Goal: Complete application form

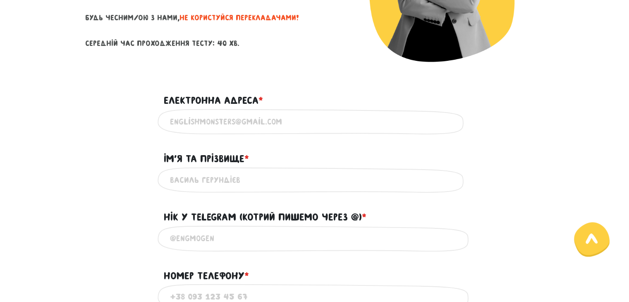
scroll to position [202, 0]
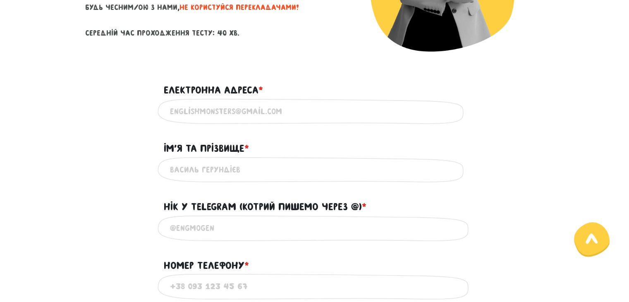
click at [269, 118] on input "Електронна адреса * ?" at bounding box center [315, 111] width 290 height 19
type input "hubarink@gmail.com"
type input "Kateryna Huba"
type input "0968741070"
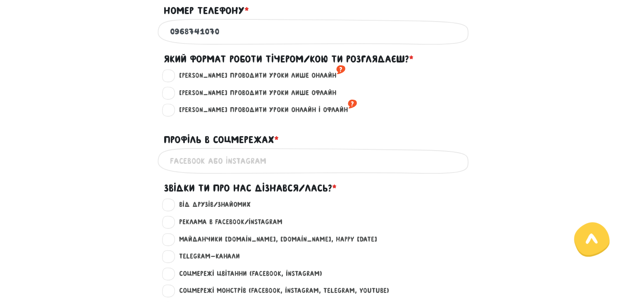
scroll to position [458, 0]
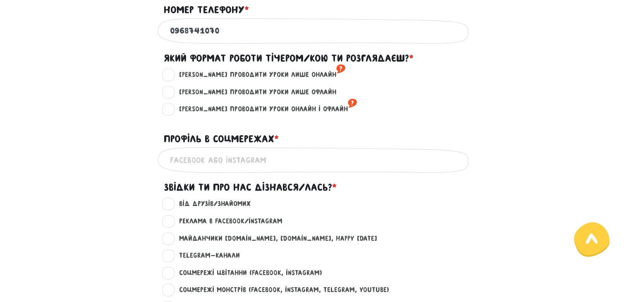
click at [266, 80] on label "Хочу проводити уроки лише онлайн ?" at bounding box center [258, 74] width 173 height 11
click at [172, 78] on input "Хочу проводити уроки лише онлайн ?" at bounding box center [169, 73] width 7 height 8
radio input "true"
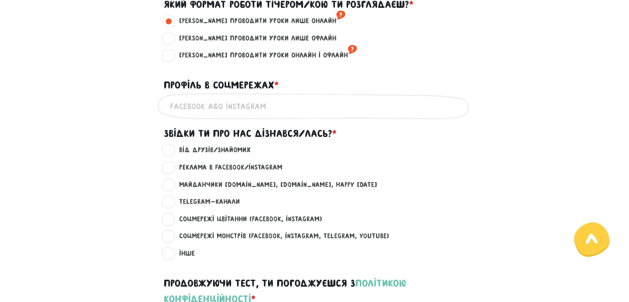
scroll to position [524, 0]
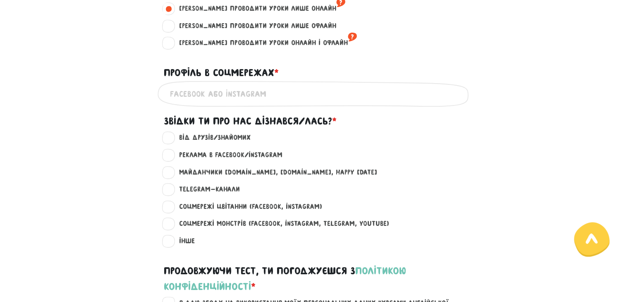
click at [211, 161] on label "Реклама в Facebook/Instagram ?" at bounding box center [227, 155] width 110 height 11
click at [172, 158] on input "Реклама в Facebook/Instagram ?" at bounding box center [169, 154] width 7 height 8
radio input "true"
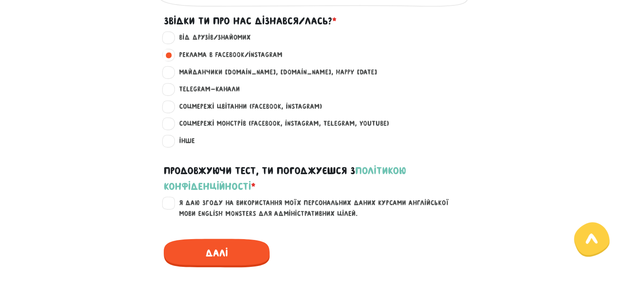
scroll to position [655, 0]
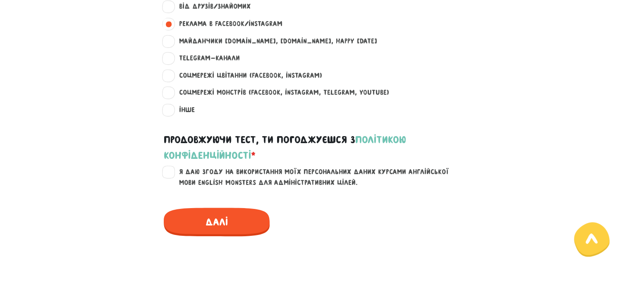
click at [206, 180] on label "Я даю згоду на використання моїх персональних даних курсами англійської мови En…" at bounding box center [319, 177] width 295 height 21
click at [172, 175] on input "Я даю згоду на використання моїх персональних даних курсами англійської мови En…" at bounding box center [169, 171] width 7 height 8
checkbox input "true"
click at [203, 236] on span "Далі" at bounding box center [217, 222] width 106 height 29
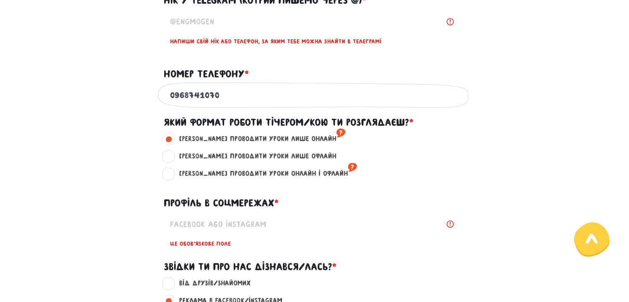
scroll to position [406, 0]
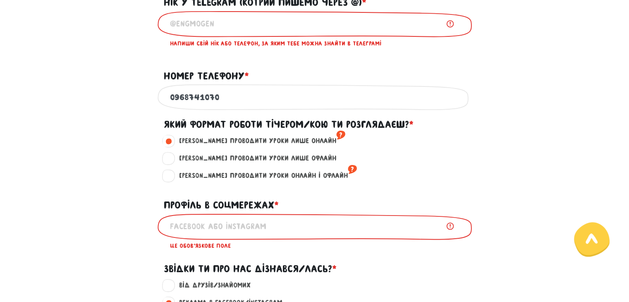
click at [223, 231] on input "Профіль в соцмережах * ?" at bounding box center [315, 226] width 290 height 19
type input "@ktrnhb"
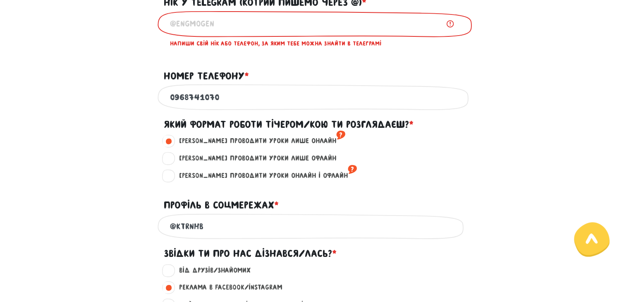
click at [251, 33] on input "Нік у Telegram (котрий пишемо через @) * ?" at bounding box center [315, 23] width 290 height 19
drag, startPoint x: 213, startPoint y: 237, endPoint x: 169, endPoint y: 235, distance: 44.3
click at [169, 235] on div "@ktrnhb Це обов'язкове поле" at bounding box center [315, 226] width 314 height 26
click at [244, 25] on input "Нік у Telegram (котрий пишемо через @) * ?" at bounding box center [315, 23] width 290 height 19
paste input "@ktrnhb"
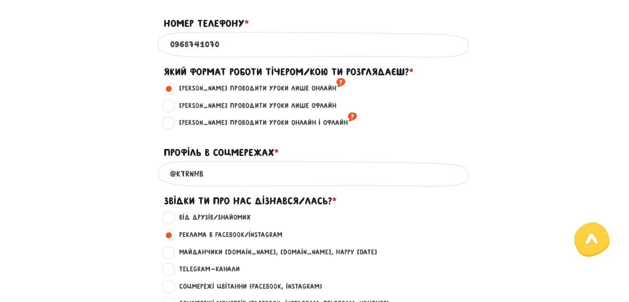
scroll to position [447, 0]
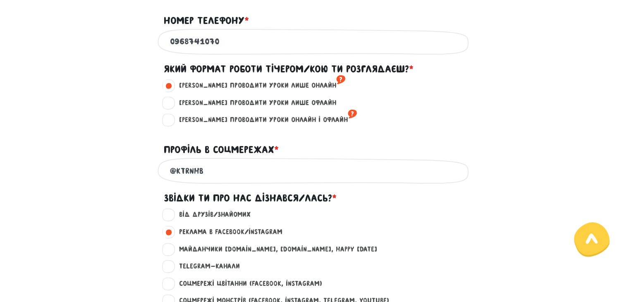
type input "@ktrnhb"
click at [232, 176] on input "@ktrnhb" at bounding box center [315, 170] width 290 height 19
drag, startPoint x: 228, startPoint y: 181, endPoint x: 161, endPoint y: 188, distance: 67.8
click at [161, 184] on div "@ktrnhb Це обов'язкове поле" at bounding box center [315, 171] width 314 height 26
paste input "https://www.instagram.com/ktrnhb/"
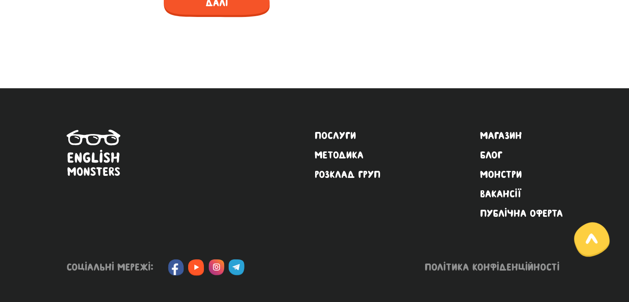
scroll to position [884, 0]
type input "https://www.instagram.com/ktrnhb/"
click at [240, 7] on span "Далі" at bounding box center [217, 2] width 106 height 29
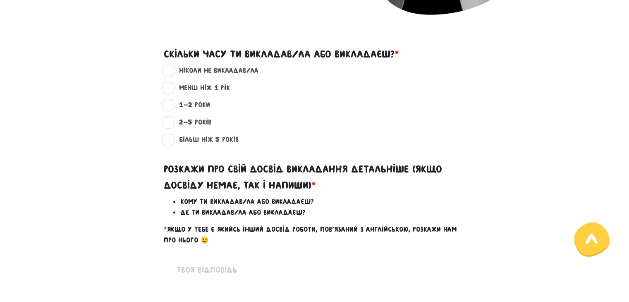
scroll to position [237, 0]
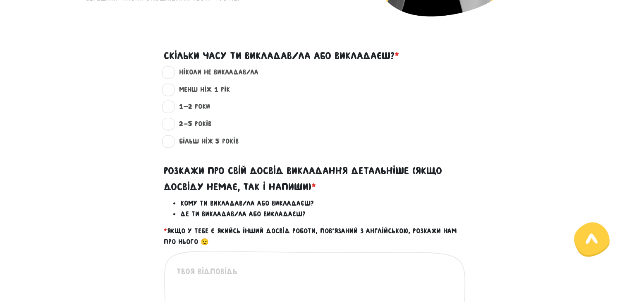
click at [254, 78] on div "ніколи не викладав/ла ?" at bounding box center [315, 75] width 472 height 17
drag, startPoint x: 254, startPoint y: 78, endPoint x: 218, endPoint y: 88, distance: 37.0
click at [218, 88] on label "менш ніж 1 рік ?" at bounding box center [201, 89] width 58 height 11
click at [172, 88] on input "менш ніж 1 рік ?" at bounding box center [169, 88] width 7 height 8
radio input "true"
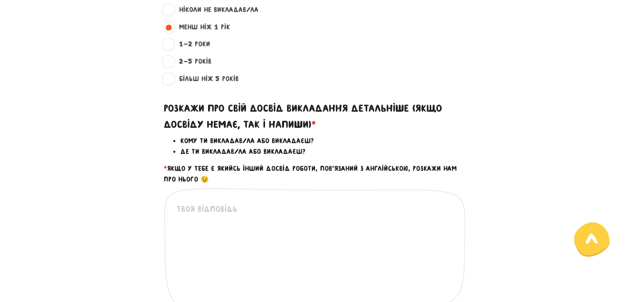
scroll to position [316, 0]
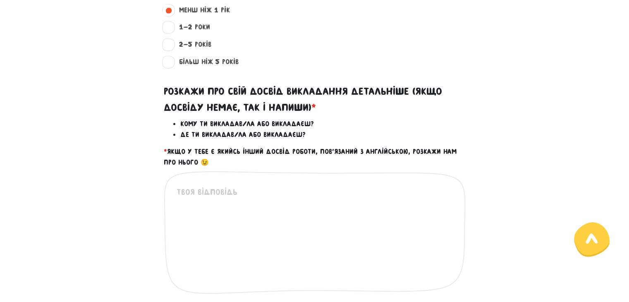
click at [213, 200] on textarea at bounding box center [315, 237] width 277 height 102
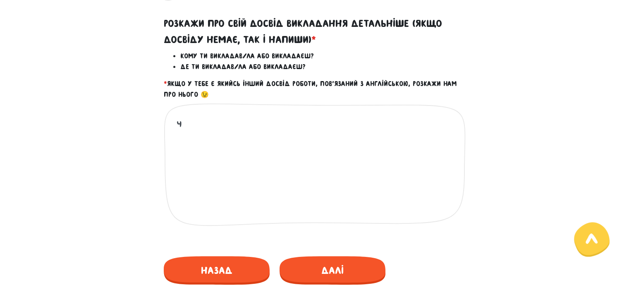
scroll to position [398, 0]
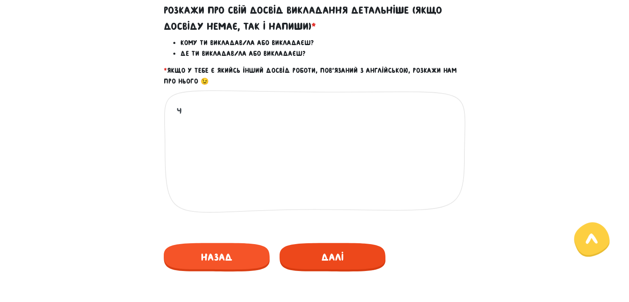
type textarea "ч"
click at [294, 259] on span "Далі" at bounding box center [333, 257] width 106 height 29
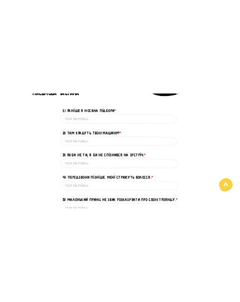
scroll to position [237, 0]
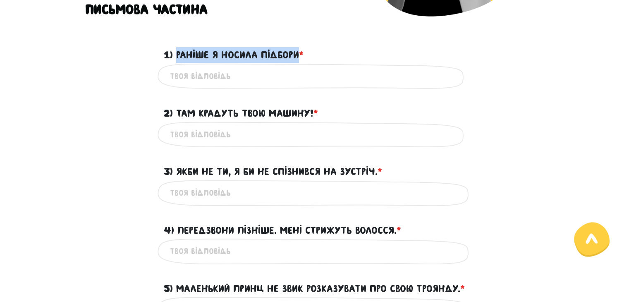
drag, startPoint x: 177, startPoint y: 55, endPoint x: 301, endPoint y: 53, distance: 124.1
click at [301, 53] on label "1) Раніше я носила підбори * ?" at bounding box center [234, 55] width 140 height 16
copy label "Раніше я носила підбори"
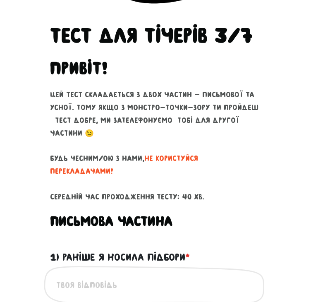
click at [81, 276] on input "1) Раніше я носила підбори * ?" at bounding box center [155, 285] width 199 height 19
paste input "Previously i used to wear high-hills"
type input "Previously i used to wear high-hills"
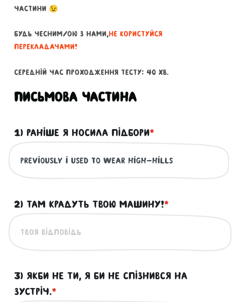
scroll to position [362, 0]
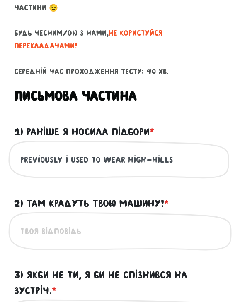
click at [31, 222] on input "2) Там крадуть твою машину! * ?" at bounding box center [120, 231] width 199 height 19
paste input "your car is getting stolen there!"
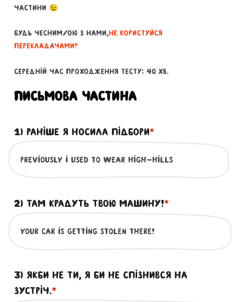
type input "your car is getting stolen there!"
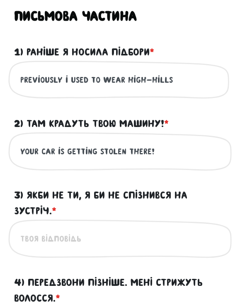
click at [98, 235] on input "3) Якби не ти, я би не спізнився на зустріч. * ?" at bounding box center [120, 239] width 199 height 19
paste input "If it weren`'t for you, i would have missed the meeting"
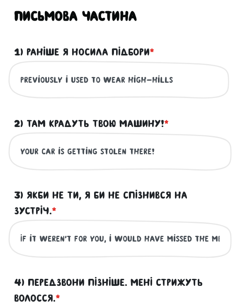
scroll to position [0, 20]
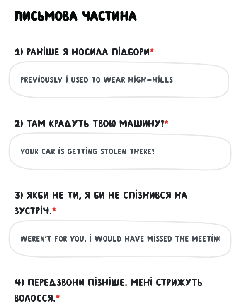
click at [43, 230] on input "If it weren`'t for you, i would have missed the meeting" at bounding box center [120, 239] width 199 height 19
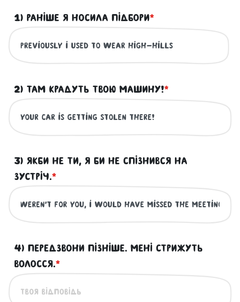
scroll to position [480, 0]
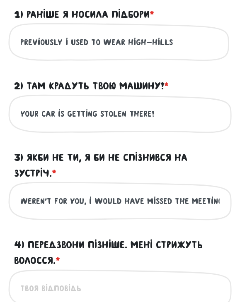
type input "If it weren`'t for you, i would have missed the meeting"
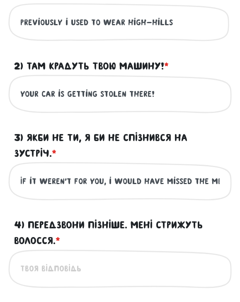
scroll to position [518, 0]
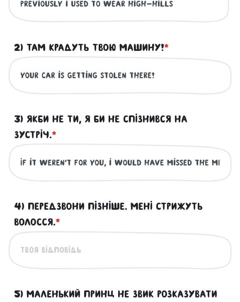
click at [43, 242] on input "4) Передзвони пізніше. Мені стрижуть волосся. * ?" at bounding box center [120, 250] width 199 height 19
paste input "call back later, please. i am having my hair cut"
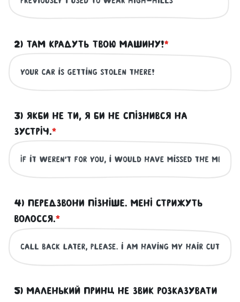
scroll to position [522, 0]
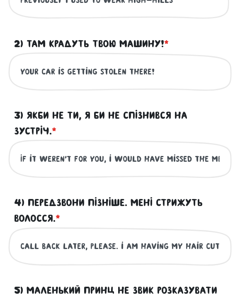
click at [43, 242] on input "call back later, please. i am having my hair cut" at bounding box center [120, 246] width 199 height 19
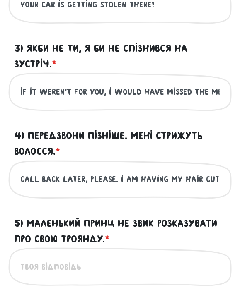
scroll to position [590, 0]
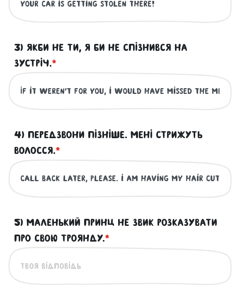
type input "call back later, please. i am having my hair cut"
click at [48, 257] on input "5) Маленький Принц не звик розказувати про свою Троянду. * ?" at bounding box center [120, 266] width 199 height 19
type input "Е"
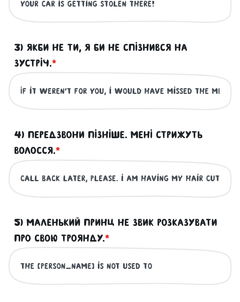
paste input "sharing about his rose"
click at [160, 257] on input "The little prince is not used to" at bounding box center [120, 266] width 199 height 19
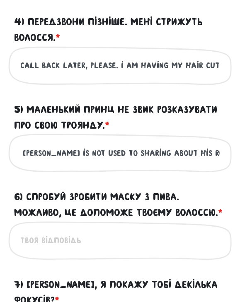
scroll to position [703, 0]
type input "The little prince is not used to sharing about his rose"
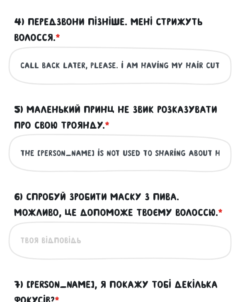
click at [74, 232] on input "6) Спробуй зробити маску з пива. Можливо, це допоможе твоєму волоссю. * ?" at bounding box center [120, 240] width 199 height 19
paste input "try to make a beer hairmask. it might help your hair"
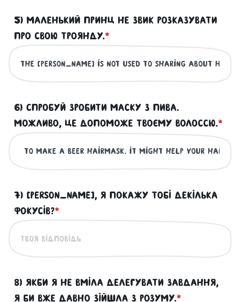
scroll to position [798, 0]
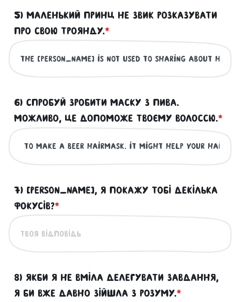
type input "try to make a beer hairmask. it might help your hair"
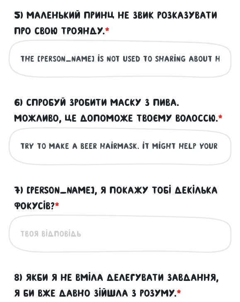
click at [34, 224] on input "7) Хочеш, я покажу тобі декілька фокусів? * ?" at bounding box center [120, 233] width 199 height 19
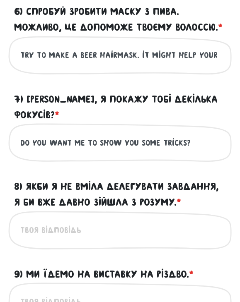
scroll to position [891, 0]
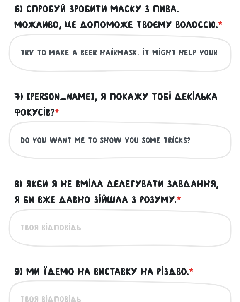
click at [149, 131] on input "Do you want me to show you some tricks?" at bounding box center [120, 140] width 199 height 19
type input "Do you want me to show you a few tricks?"
click at [115, 223] on input "8) Якби я не вміла делегувати завдання, я би вже давно зійшла з розуму. * ?" at bounding box center [120, 227] width 199 height 19
paste input "if i didn't knew how to delegate tasks, i would go insane long time ago"
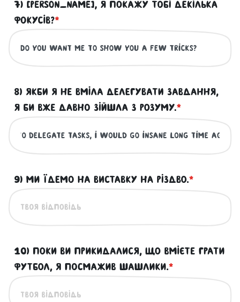
scroll to position [988, 0]
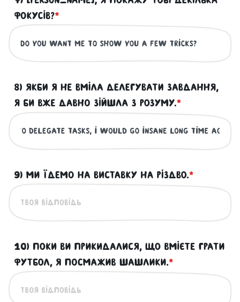
type input "if i didn't knew how to delegate tasks, i would go insane long time ago"
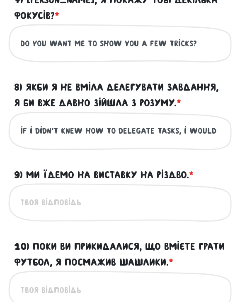
click at [20, 196] on div "Це обов'язкове поле" at bounding box center [119, 202] width 223 height 39
paste input "we are going to an exhibition on christmas"
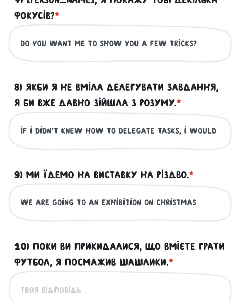
click at [30, 196] on input "we are going to an exhibition on christmas" at bounding box center [120, 202] width 199 height 19
type input "we are going to an exhibition on christmas"
click at [60, 283] on input "10) Поки ви прикидалися, що вмієте грати футбол, я посмажив шашлики. * ?" at bounding box center [120, 289] width 199 height 19
paste input "while you were pretending you knnow how to play soccer, i made barbeque"
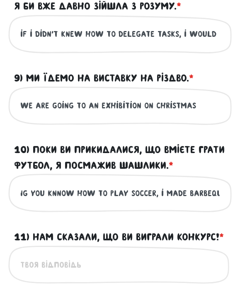
scroll to position [1085, 0]
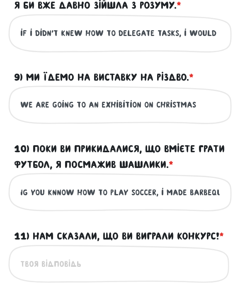
type input "while you were pretending you knnow how to play soccer, i made barbeque"
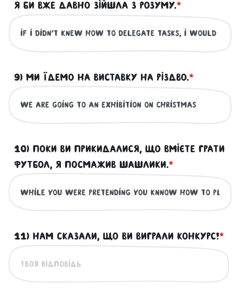
paste input "we were told that you won a competition!"
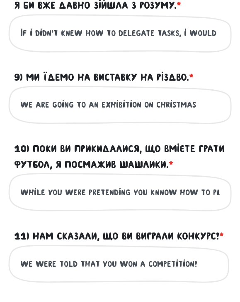
click at [42, 267] on input "we were told that you won a competition!" at bounding box center [120, 264] width 199 height 19
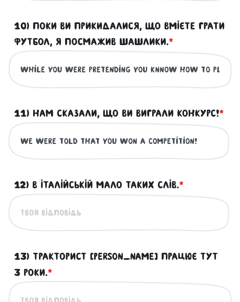
scroll to position [1209, 0]
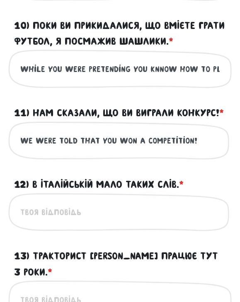
type input "we were told that you won a competition!"
click at [40, 219] on input "12) В італійській мало таких слів. * ?" at bounding box center [120, 212] width 199 height 19
paste input "italian language has a few of such words"
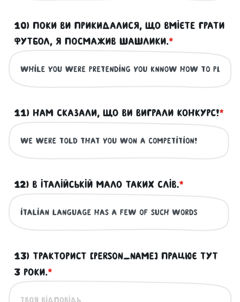
type input "italian language has a few of such words"
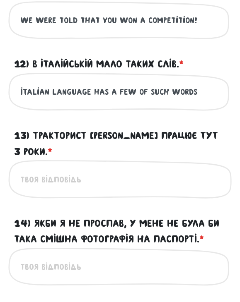
scroll to position [1331, 0]
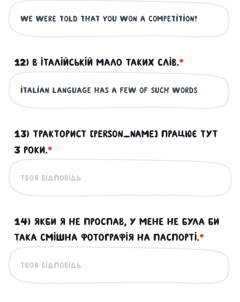
click at [50, 264] on input "14) Якби я не проспав, у мене не була би така смішна фотографія на паспорті. * ?" at bounding box center [120, 265] width 199 height 19
paste input "if i have not overslept, i would not have such an amusing pasport phot"
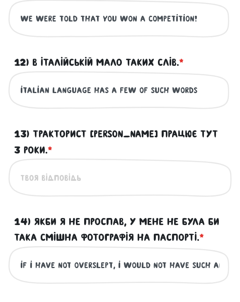
scroll to position [0, 82]
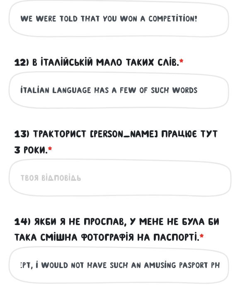
type input "if i have not overslept, i would not have such an amusing pasport phot"
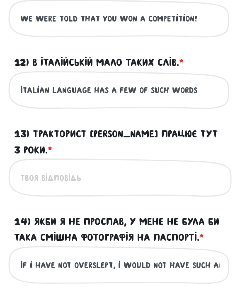
click at [46, 175] on input "13) Тракторист Едуард працює тут 3 роки. * ?" at bounding box center [120, 177] width 199 height 19
paste input "tractor driver eduard has worked here for 3 years"
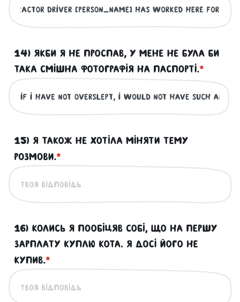
scroll to position [1500, 0]
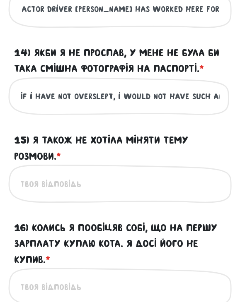
type input "tractor driver eduard has worked here for 3 years"
drag, startPoint x: 46, startPoint y: 204, endPoint x: 45, endPoint y: 197, distance: 6.3
click at [45, 197] on div "Це обов'язкове поле" at bounding box center [119, 183] width 223 height 39
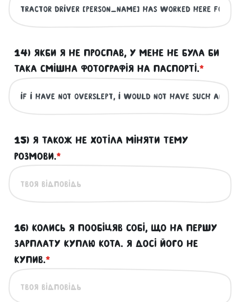
click at [44, 191] on input "15) Я також не хотіла міняти тему розмови. * ?" at bounding box center [120, 184] width 199 height 19
paste input "i did not want to change the subject of the talk either"
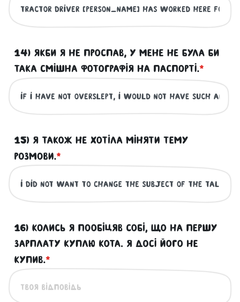
scroll to position [0, 24]
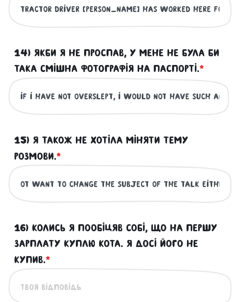
type input "i did not want to change the subject of the talk either"
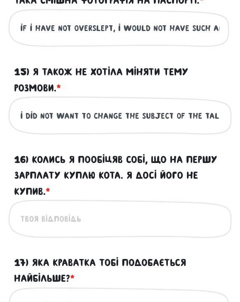
scroll to position [1569, 0]
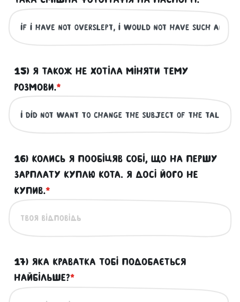
click at [60, 216] on input "16) Колись я пообіцяв собі, що на першу зарплату куплю кота. Я досі його не куп…" at bounding box center [120, 218] width 199 height 19
paste input "once, I promised myself to buy a cat on my first salary. i still have not done …"
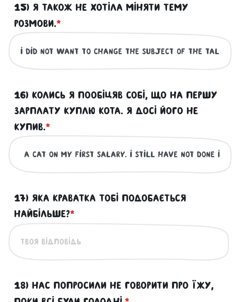
scroll to position [1636, 0]
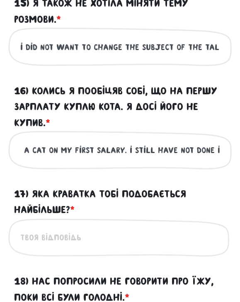
type input "once, I promised myself to buy a cat on my first salary. i still have not done …"
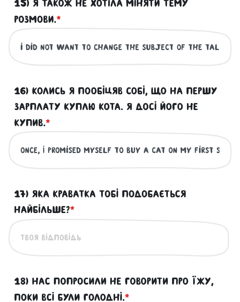
click at [24, 254] on div "Це обов'язкове поле" at bounding box center [119, 237] width 223 height 39
click at [41, 244] on input "17) Яка краватка тобі подобається найбільше? * ?" at bounding box center [120, 238] width 199 height 19
paste input "which tie do you like the most?"
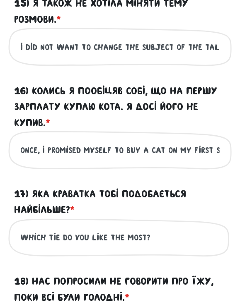
click at [142, 244] on input "which tie do you like the most?" at bounding box center [120, 238] width 199 height 19
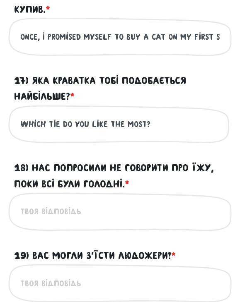
scroll to position [1777, 0]
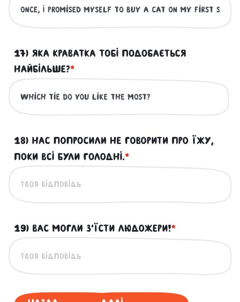
type input "which tie do you like the most?"
click at [43, 187] on input "18) Нас попросили не говорити про їжу, поки всі були голодні. * ?" at bounding box center [120, 184] width 199 height 19
paste input "we were asked not to talk about food while everyone was hungry"
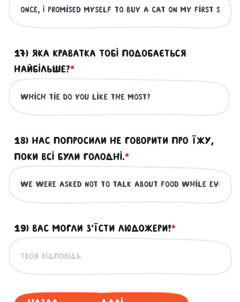
scroll to position [0, 73]
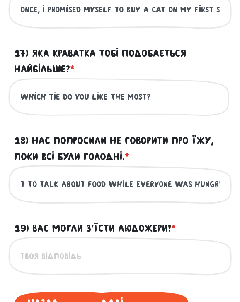
type input "we were asked not to talk about food while everyone was hungry"
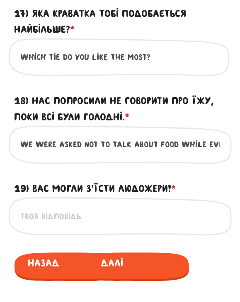
scroll to position [1818, 0]
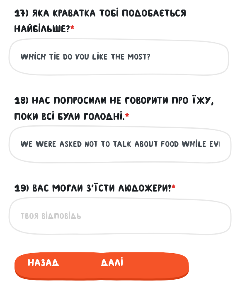
click at [51, 224] on input "19) Вас могли з’їсти людожери! * ?" at bounding box center [120, 215] width 199 height 19
paste input "you could have been eaten with cannibals!"
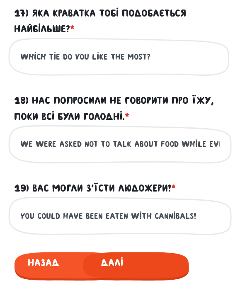
type input "you could have been eaten with cannibals!"
click at [117, 264] on span "Далі" at bounding box center [112, 261] width 58 height 19
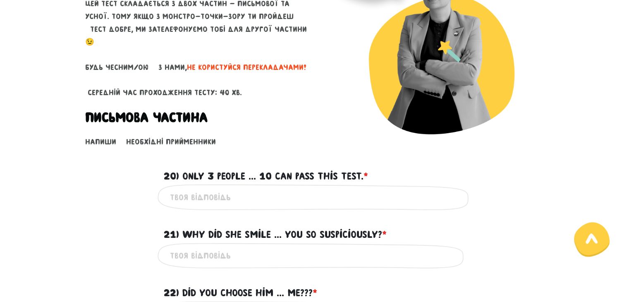
scroll to position [101, 0]
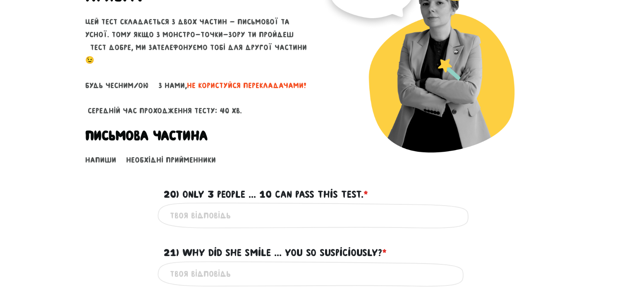
click at [246, 217] on input "20) Only 3 people ... 10 can pass this test. * ?" at bounding box center [315, 215] width 290 height 19
type input "out of"
click at [226, 273] on input "21) Why did she smile ... you so suspiciously? * ?" at bounding box center [315, 274] width 290 height 19
type input "at"
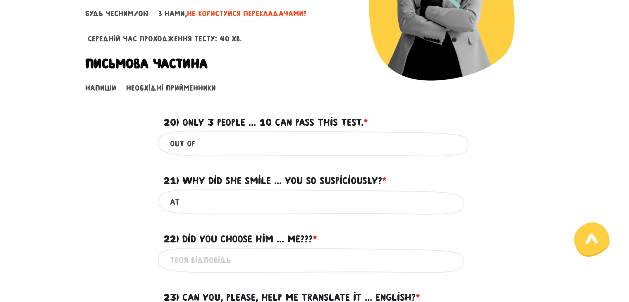
scroll to position [185, 0]
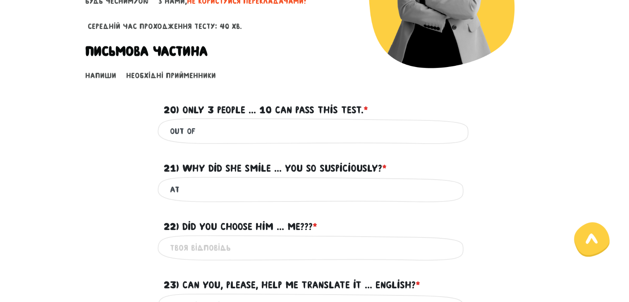
click at [228, 253] on input "22) Did you choose him ... me??? * ?" at bounding box center [315, 248] width 290 height 19
type input "over"
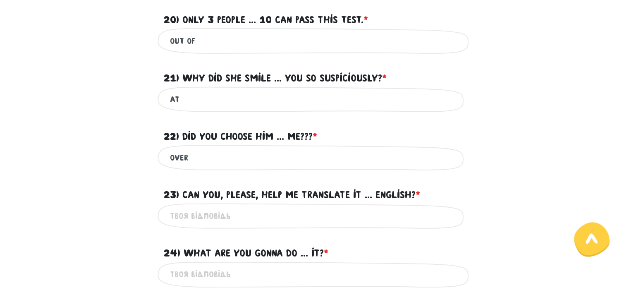
scroll to position [278, 0]
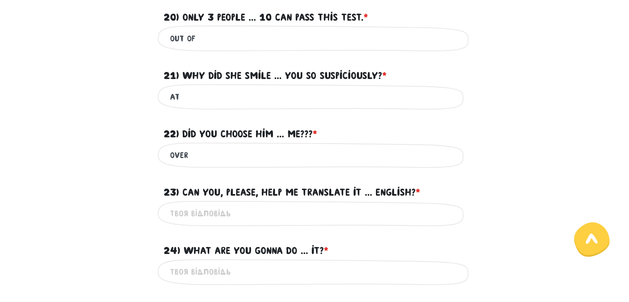
click at [249, 223] on input "23) Can you, please, help me translate it ... English? * ?" at bounding box center [315, 213] width 290 height 19
drag, startPoint x: 245, startPoint y: 254, endPoint x: 235, endPoint y: 244, distance: 14.1
click at [235, 244] on div "24) What are you gonna do ... it? * ?" at bounding box center [315, 246] width 314 height 26
click at [235, 273] on input "24) What are you gonna do ... it? * ?" at bounding box center [315, 272] width 290 height 19
type input "with"
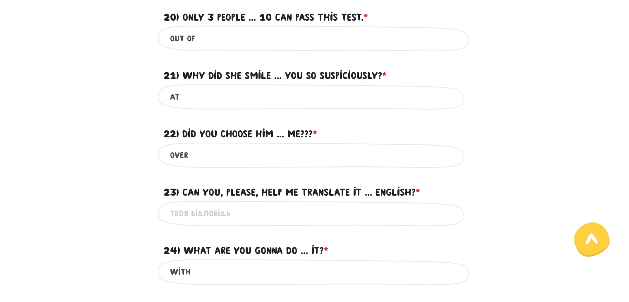
click at [214, 214] on input "23) Can you, please, help me translate it ... English? * ?" at bounding box center [315, 213] width 290 height 19
type input "to"
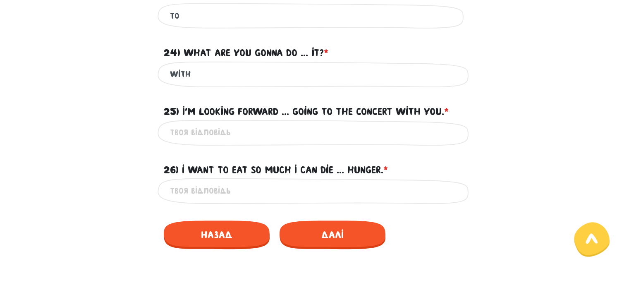
scroll to position [477, 0]
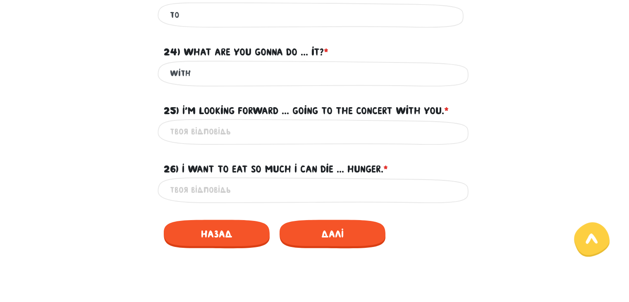
click at [234, 137] on input "25) I'm looking forward ... going to the concert with you. * ?" at bounding box center [315, 131] width 290 height 19
type input "to"
click at [229, 203] on div "Це обов'язкове поле" at bounding box center [315, 190] width 314 height 26
click at [227, 199] on input "26) I want to eat so much I can die ... hunger. * ?" at bounding box center [315, 190] width 290 height 19
type input "from"
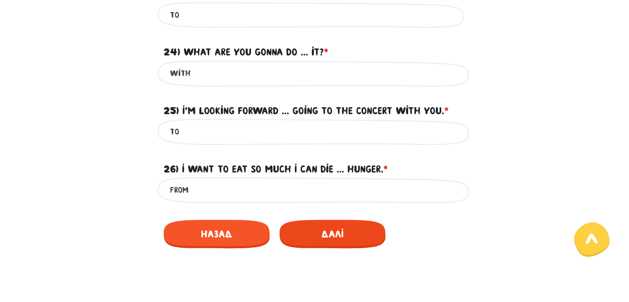
click at [312, 248] on span "Далі" at bounding box center [333, 234] width 106 height 29
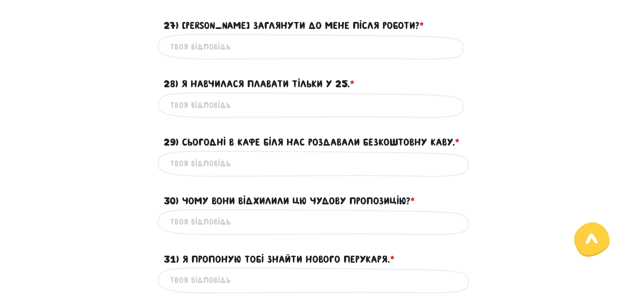
scroll to position [237, 0]
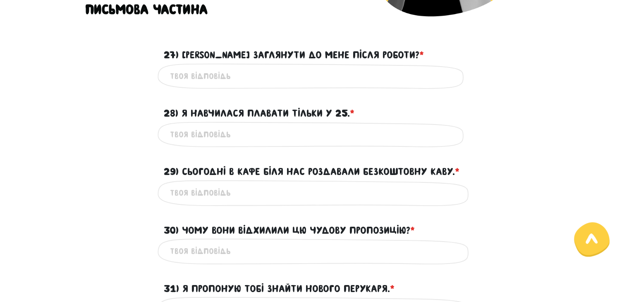
click at [272, 80] on input "27) Можеш заглянути до мене після роботи? * ?" at bounding box center [315, 76] width 290 height 19
type input "could you visit me after the work?"
click at [255, 127] on div "Це обов'язкове поле" at bounding box center [315, 135] width 314 height 26
click at [256, 144] on input "28) Я навчилася плавати тільки у 25. * ?" at bounding box center [315, 134] width 290 height 19
type input "i learned how to swim only at 25"
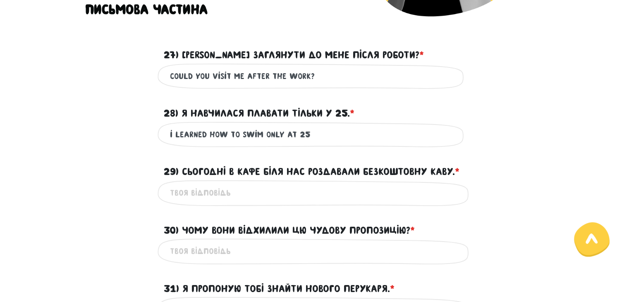
click at [312, 74] on input "could you visit me after the work?" at bounding box center [315, 76] width 290 height 19
click at [312, 74] on input "could you visit me after work?" at bounding box center [315, 76] width 290 height 19
type input "could you visit me after work?"
drag, startPoint x: 253, startPoint y: 122, endPoint x: 278, endPoint y: 129, distance: 26.3
click at [278, 129] on div "i learned how to swim only at 25 Це обов'язкове поле" at bounding box center [315, 135] width 314 height 26
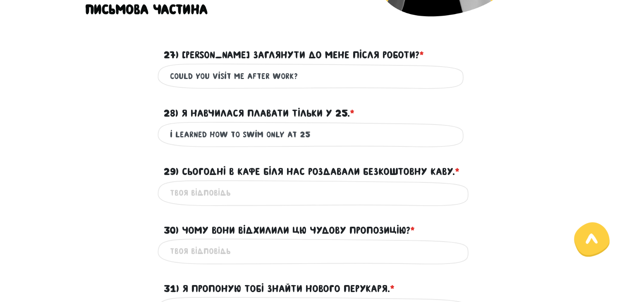
click at [278, 129] on input "i learned how to swim only at 25" at bounding box center [315, 134] width 290 height 19
click at [325, 133] on input "i learned how to swim only at 25" at bounding box center [315, 134] width 290 height 19
type input "i learned how to swim only at 25"
click at [244, 199] on input "29) Сьогодні в кафе біля нас роздавали безкоштовну каву. * ?" at bounding box center [315, 193] width 290 height 19
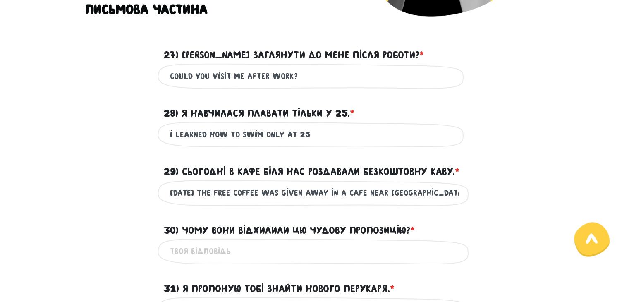
click at [202, 194] on input "today` the free coffee was given away in a cafe near us" at bounding box center [315, 193] width 290 height 19
drag, startPoint x: 202, startPoint y: 194, endPoint x: 169, endPoint y: 196, distance: 33.1
click at [169, 196] on div "today` the free coffee was given away in a cafe near us Це обов'язкове поле" at bounding box center [315, 193] width 314 height 26
click at [400, 199] on input "the free coffee was given away in a cafe near us" at bounding box center [315, 193] width 290 height 19
click at [170, 194] on input "the free coffee was given away in a cafe near us" at bounding box center [315, 193] width 290 height 19
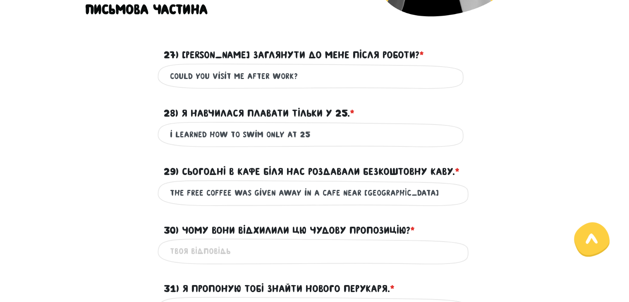
paste input "today`"
type input "today` the free coffee was given away in a cafe near us"
click at [212, 255] on input "30) Чому вони відхилили цю чудову пропозицію? * ?" at bounding box center [315, 251] width 290 height 19
type input "why did they reject this awesome offer?"
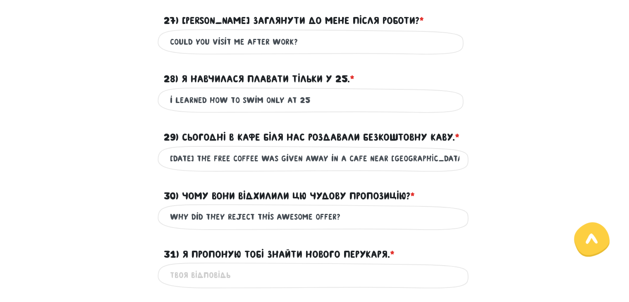
scroll to position [301, 0]
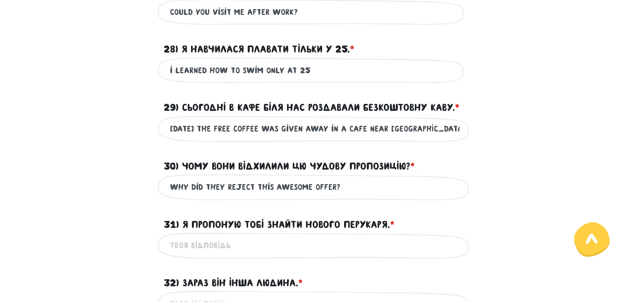
click at [280, 259] on div "Це обов'язкове поле" at bounding box center [315, 245] width 314 height 26
click at [276, 251] on input "31) Я пропоную тобі знайти нового перукаря. * ?" at bounding box center [315, 245] width 290 height 19
type input "i recommend you to find a new hairdresser"
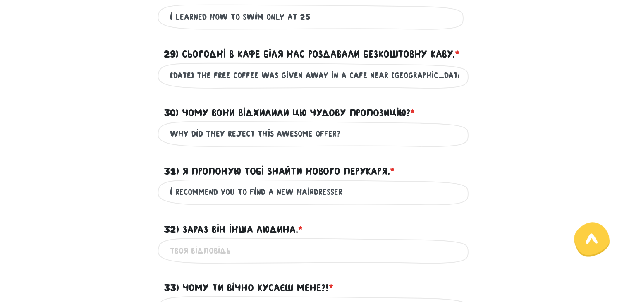
scroll to position [358, 0]
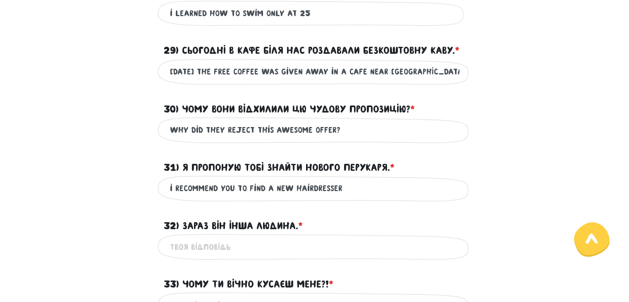
click at [270, 255] on input "32) Зараз він інша людина. * ?" at bounding box center [315, 246] width 290 height 19
type input "he is a different person now"
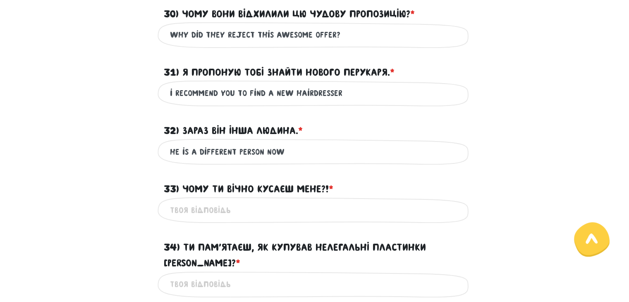
scroll to position [463, 0]
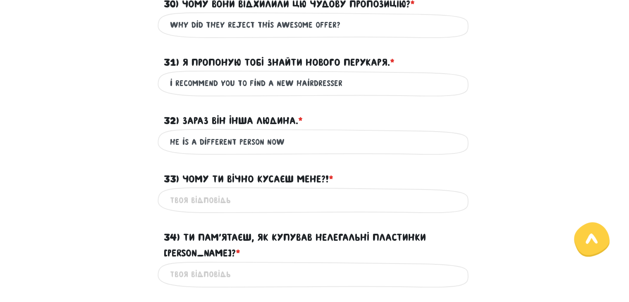
click at [275, 202] on input "33) Чому ти вічно кусаєш мене?! * ?" at bounding box center [315, 200] width 290 height 19
type input "why are you always biting me?!"
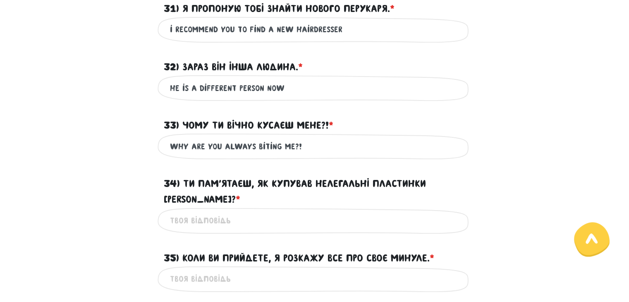
scroll to position [518, 0]
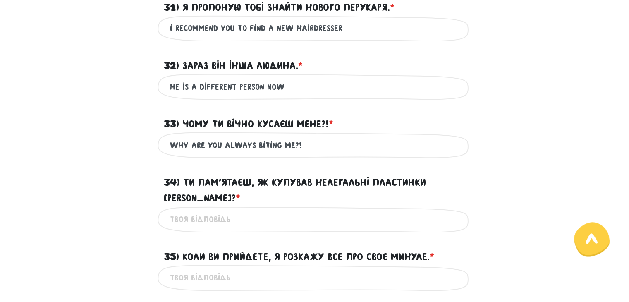
click at [268, 223] on input "34) Ти пам’ятаєш, як купував нелегальні пластинки Бітлз? * ?" at bounding box center [315, 219] width 290 height 19
type input "do you remember how you used to buy illegal vinyls of the beatles?"
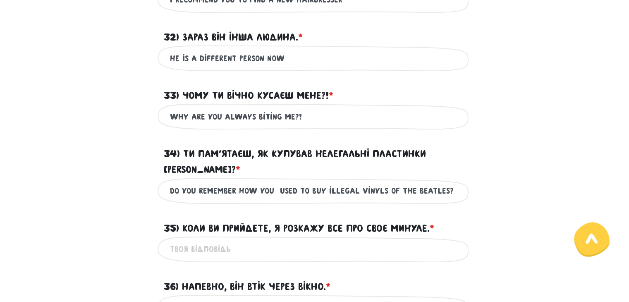
scroll to position [558, 0]
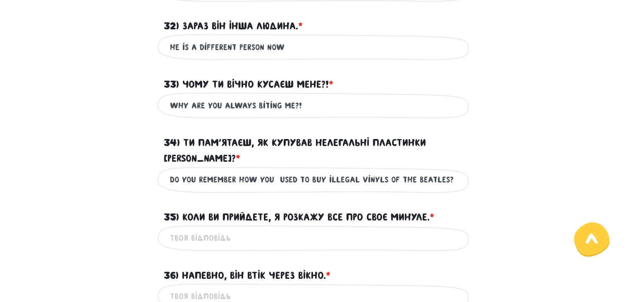
click at [259, 237] on input "35) Коли ви прийдете, я розкажу все про своє минуле. * ?" at bounding box center [315, 238] width 290 height 19
type input "when you will come, i will tell everthing about my past"
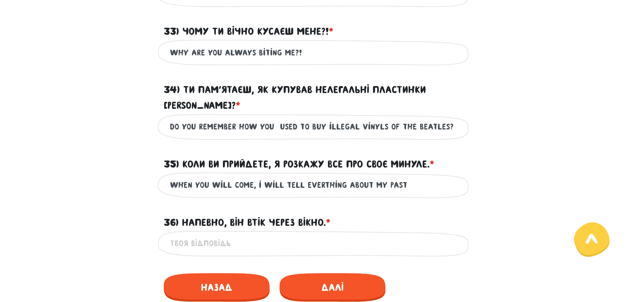
scroll to position [614, 0]
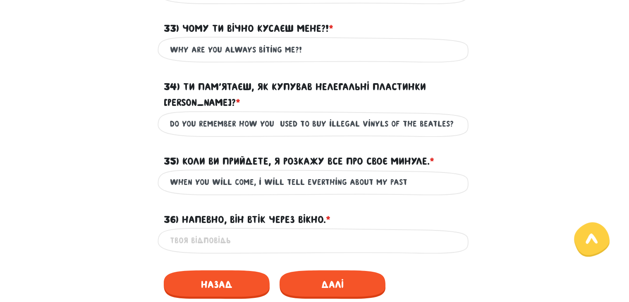
click at [252, 254] on div "Це обов'язкове поле" at bounding box center [315, 241] width 314 height 26
click at [253, 249] on input "36) Напевно, він втік через вікно. * ?" at bounding box center [315, 240] width 290 height 19
type input "perhaps, he escaped through the window"
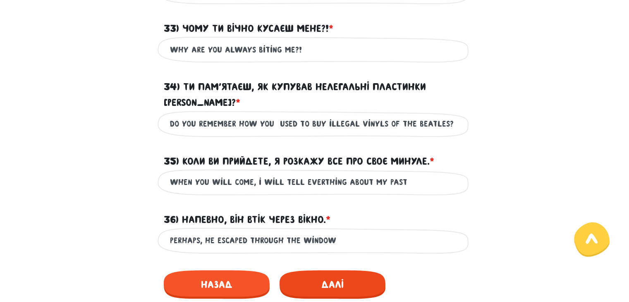
click at [295, 278] on span "Далі" at bounding box center [333, 284] width 106 height 29
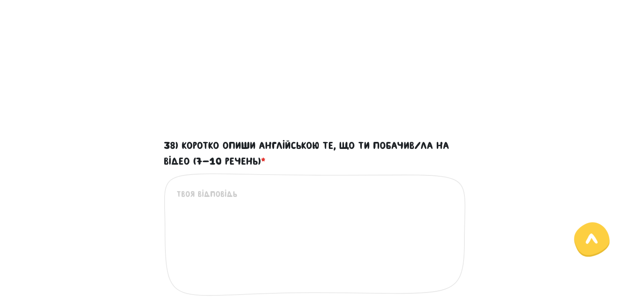
scroll to position [383, 0]
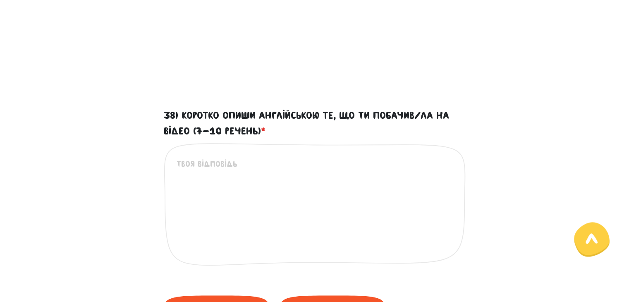
click at [224, 160] on textarea "38) Коротко опиши англійською те, що ти побачив/ла на відео (7-10 речень) *" at bounding box center [315, 209] width 277 height 102
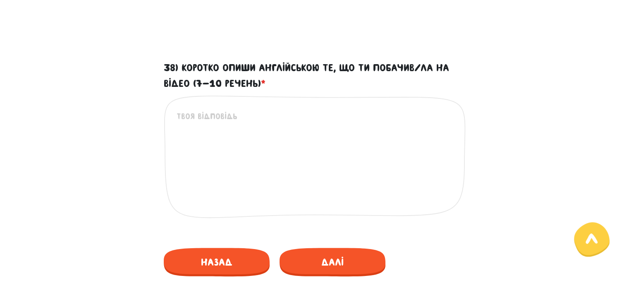
scroll to position [432, 0]
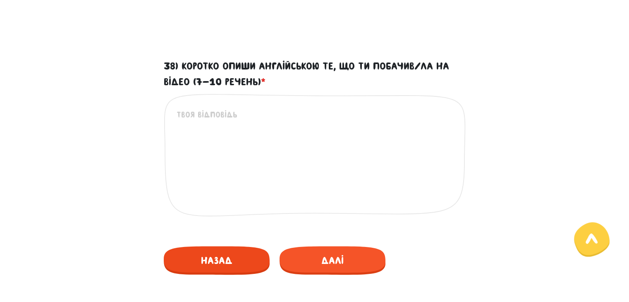
click at [211, 249] on span "Назад" at bounding box center [217, 260] width 106 height 29
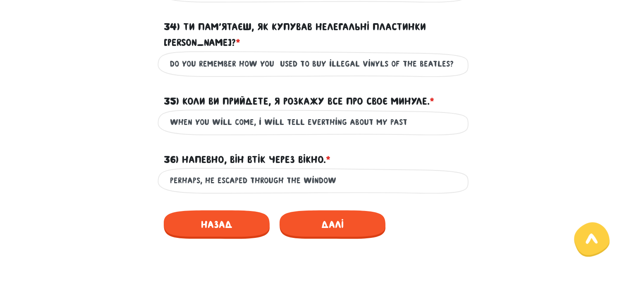
scroll to position [675, 0]
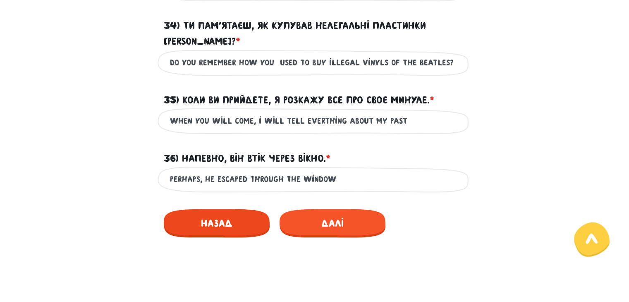
click at [222, 232] on span "Назад" at bounding box center [217, 223] width 106 height 29
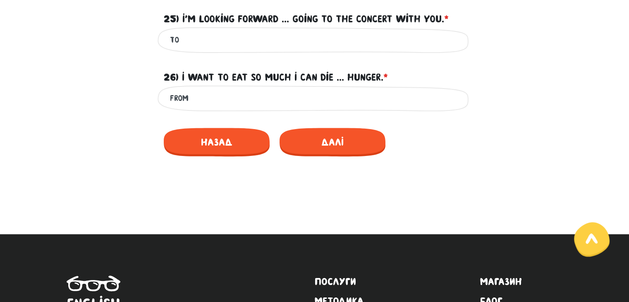
scroll to position [568, 0]
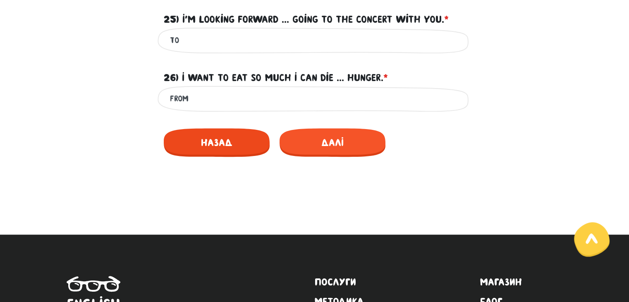
click at [216, 157] on span "Назад" at bounding box center [217, 142] width 106 height 29
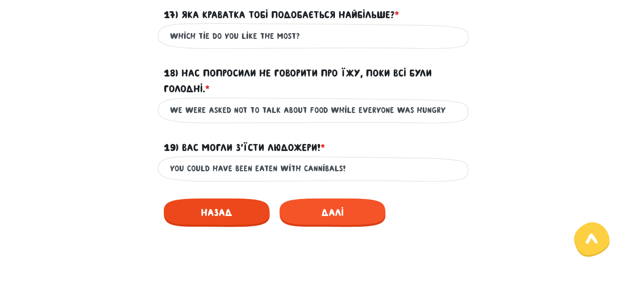
click at [215, 218] on span "Назад" at bounding box center [217, 212] width 106 height 29
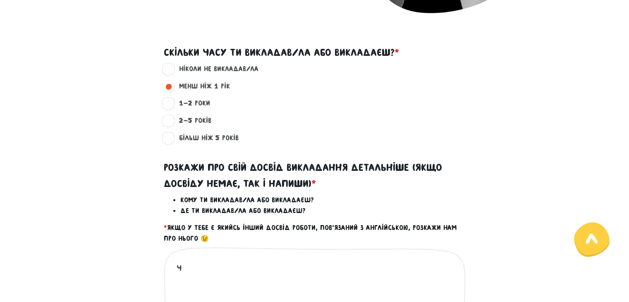
scroll to position [241, 0]
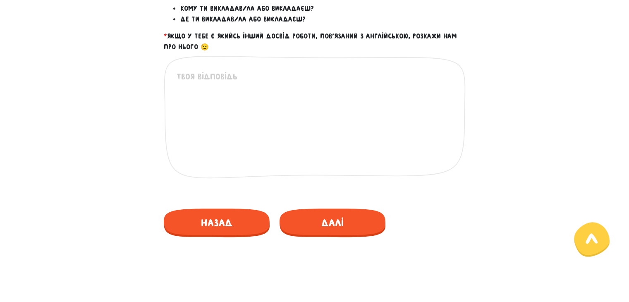
scroll to position [432, 0]
click at [333, 235] on span "Далі" at bounding box center [333, 222] width 106 height 29
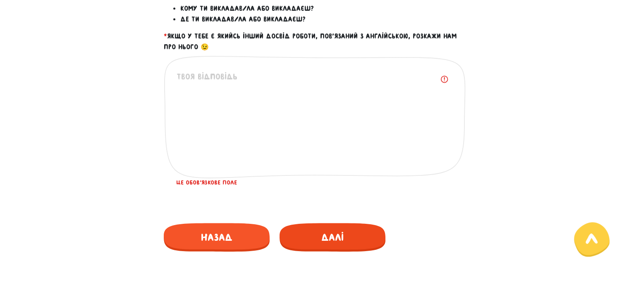
scroll to position [482, 0]
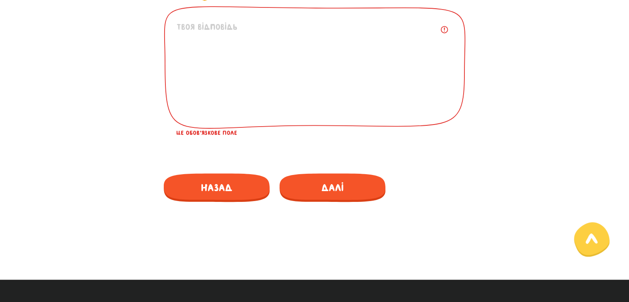
click at [282, 80] on textarea at bounding box center [315, 72] width 277 height 102
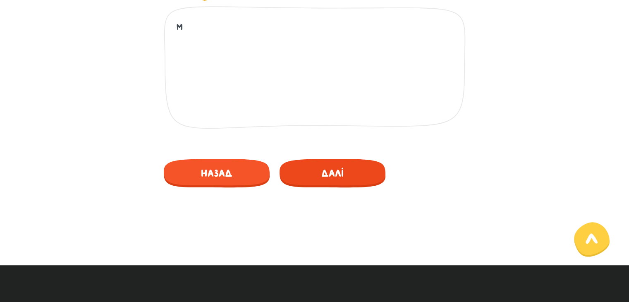
type textarea "m"
click at [311, 166] on span "Далі" at bounding box center [333, 173] width 106 height 29
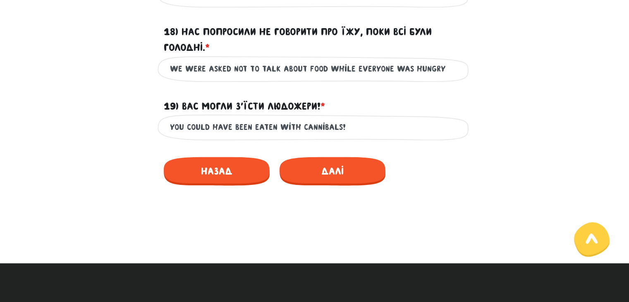
scroll to position [1336, 0]
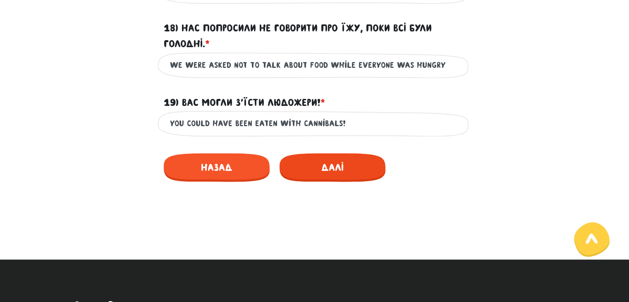
click at [317, 182] on span "Далі" at bounding box center [333, 167] width 106 height 29
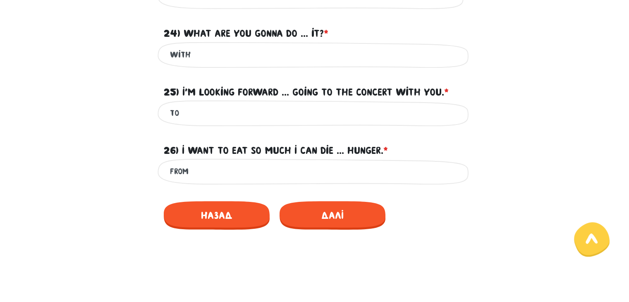
scroll to position [496, 0]
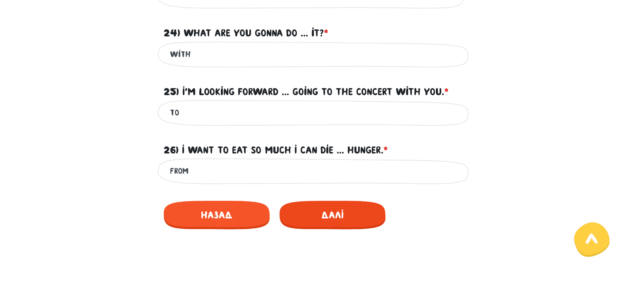
click at [321, 227] on span "Далі" at bounding box center [333, 215] width 106 height 29
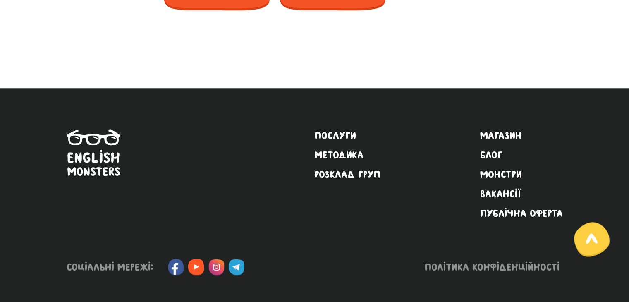
scroll to position [908, 0]
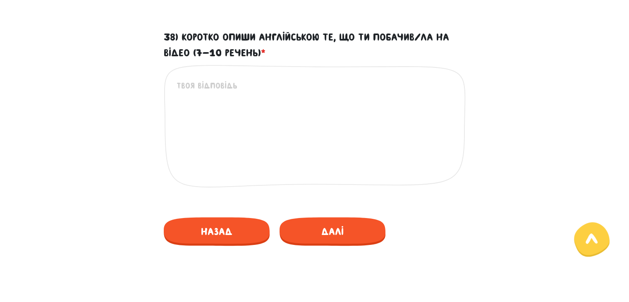
scroll to position [462, 0]
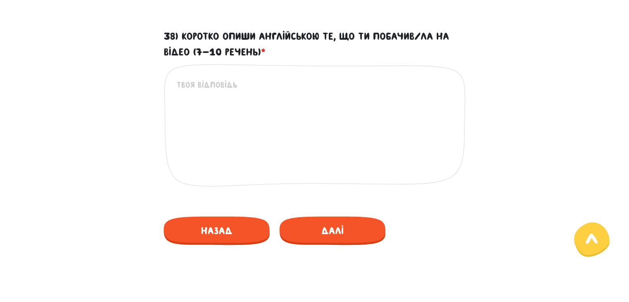
click at [297, 77] on div "Це обов'язкове поле" at bounding box center [315, 132] width 302 height 137
click at [282, 85] on textarea "38) Коротко опиши англійською те, що ти побачив/ла на відео (7-10 речень) *" at bounding box center [315, 130] width 277 height 102
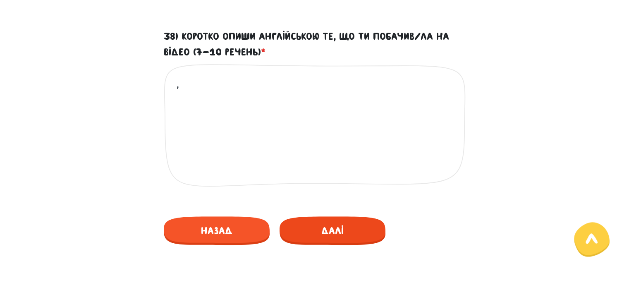
type textarea ","
click at [309, 216] on link "Далі" at bounding box center [333, 230] width 106 height 29
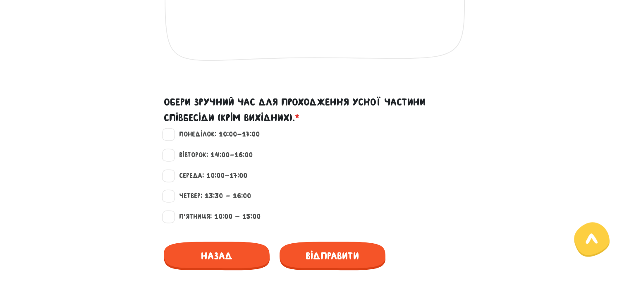
scroll to position [719, 0]
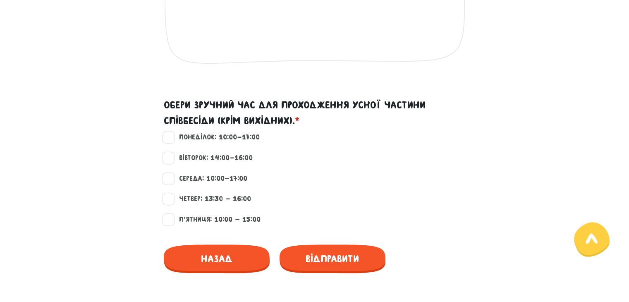
click at [206, 218] on label "П'ятниця: 10:00 - 15:00" at bounding box center [216, 219] width 89 height 11
click at [172, 218] on input "П'ятниця: 10:00 - 15:00" at bounding box center [169, 218] width 7 height 8
checkbox input "true"
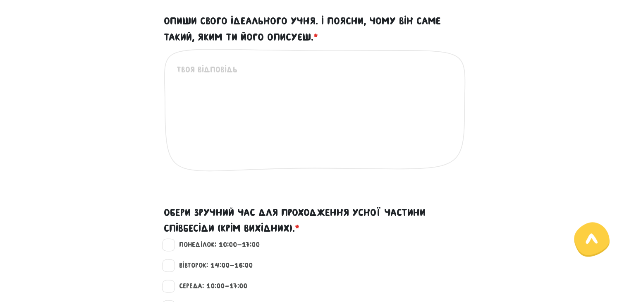
scroll to position [611, 0]
click at [242, 119] on textarea "Опиши свого ідеального учня. І поясни, чому він саме такий, яким ти його описує…" at bounding box center [315, 114] width 277 height 102
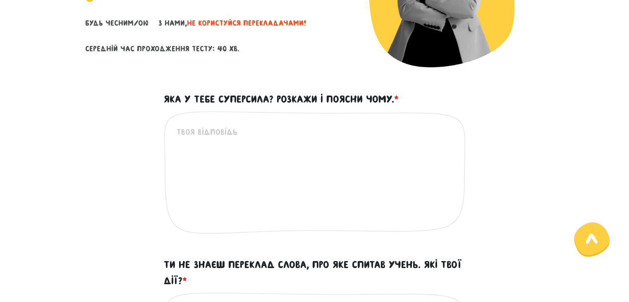
scroll to position [161, 0]
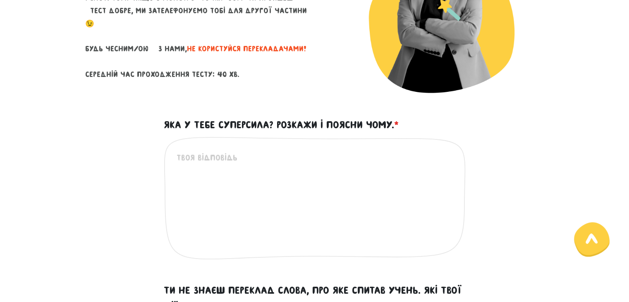
click at [205, 45] on span "не користуйся перекладачами!" at bounding box center [247, 49] width 120 height 8
